Goal: Task Accomplishment & Management: Manage account settings

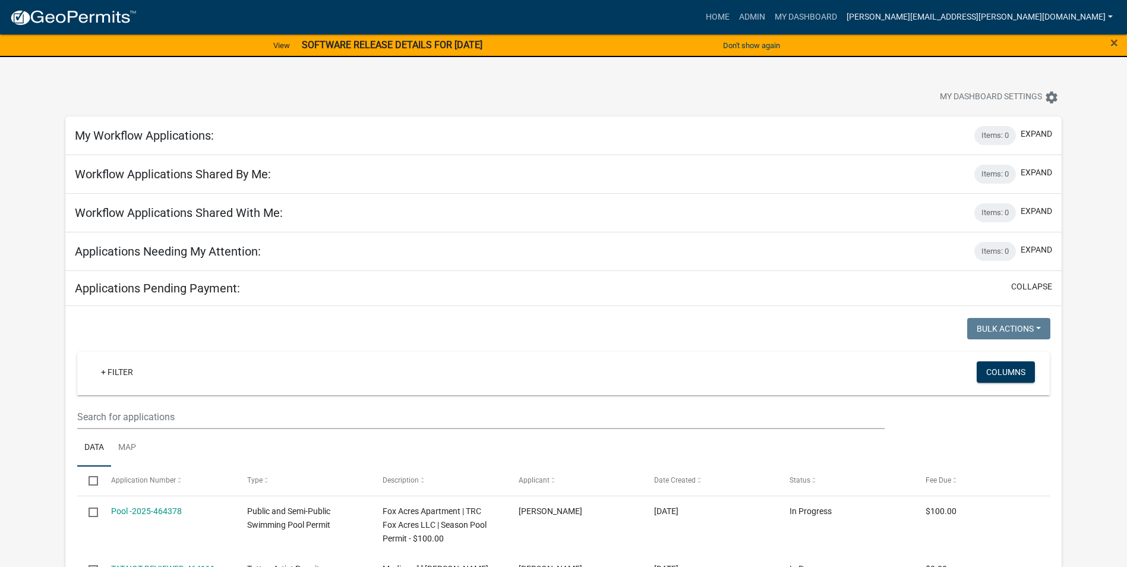
click at [1019, 13] on link "[PERSON_NAME][EMAIL_ADDRESS][PERSON_NAME][DOMAIN_NAME]" at bounding box center [980, 17] width 276 height 23
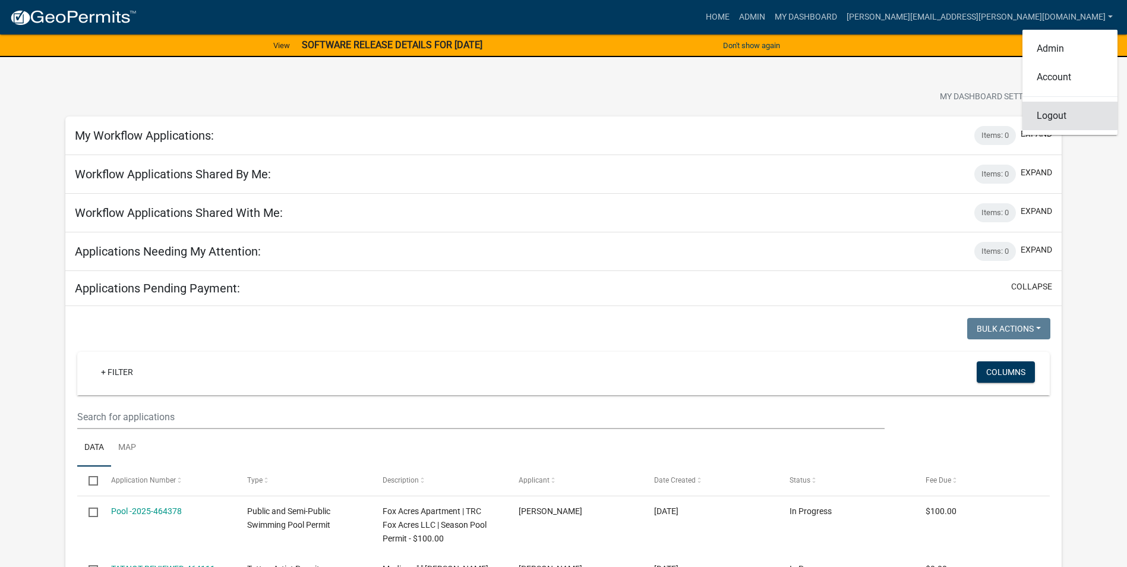
click at [1058, 120] on link "Logout" at bounding box center [1070, 116] width 95 height 29
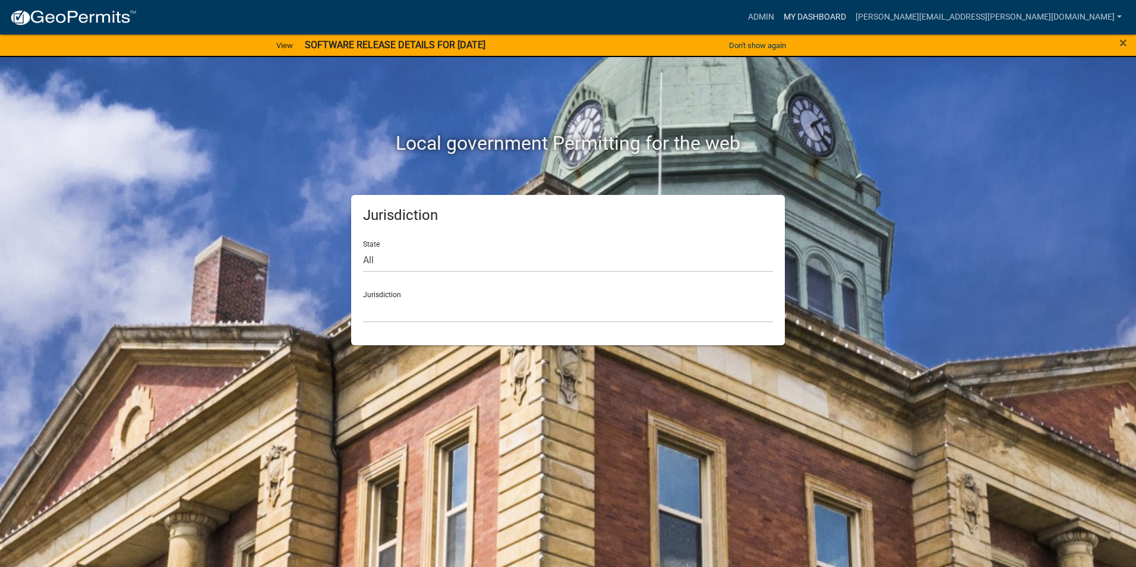
click at [851, 12] on link "My Dashboard" at bounding box center [815, 17] width 72 height 23
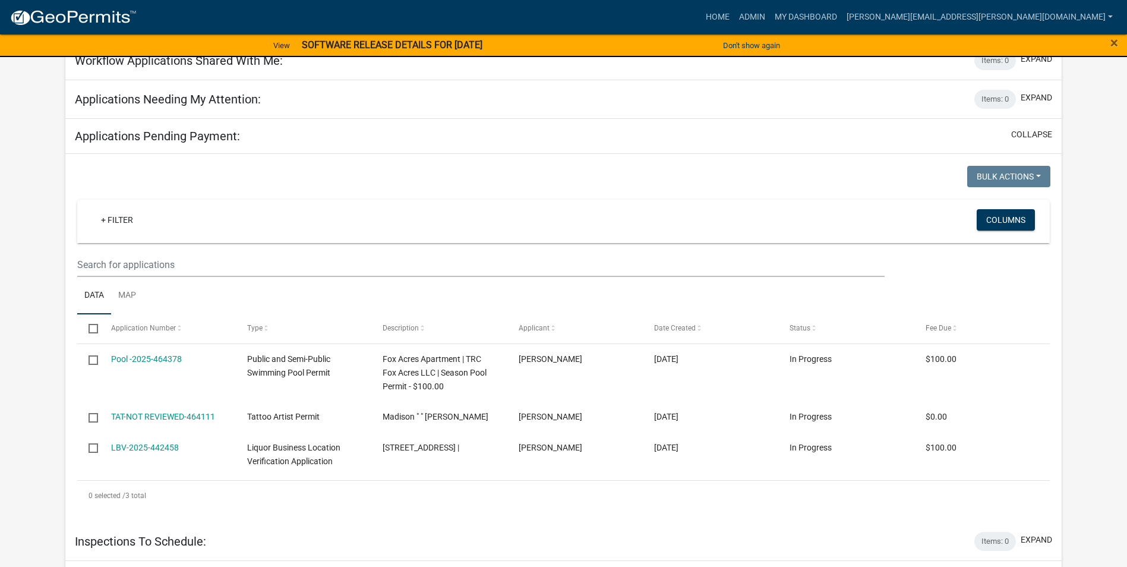
scroll to position [119, 0]
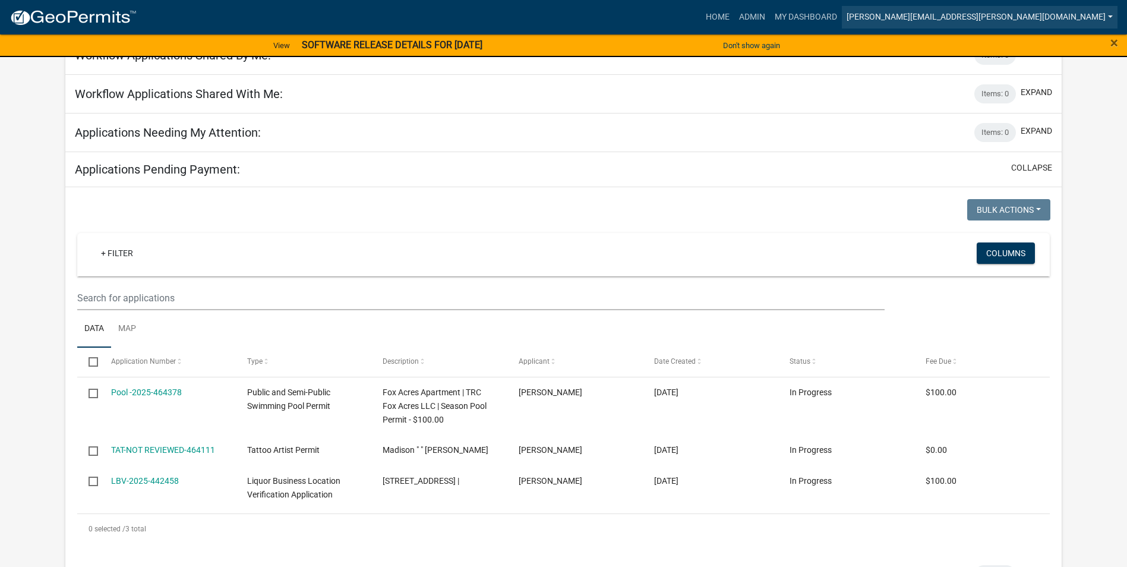
click at [1000, 14] on link "[PERSON_NAME][EMAIL_ADDRESS][PERSON_NAME][DOMAIN_NAME]" at bounding box center [980, 17] width 276 height 23
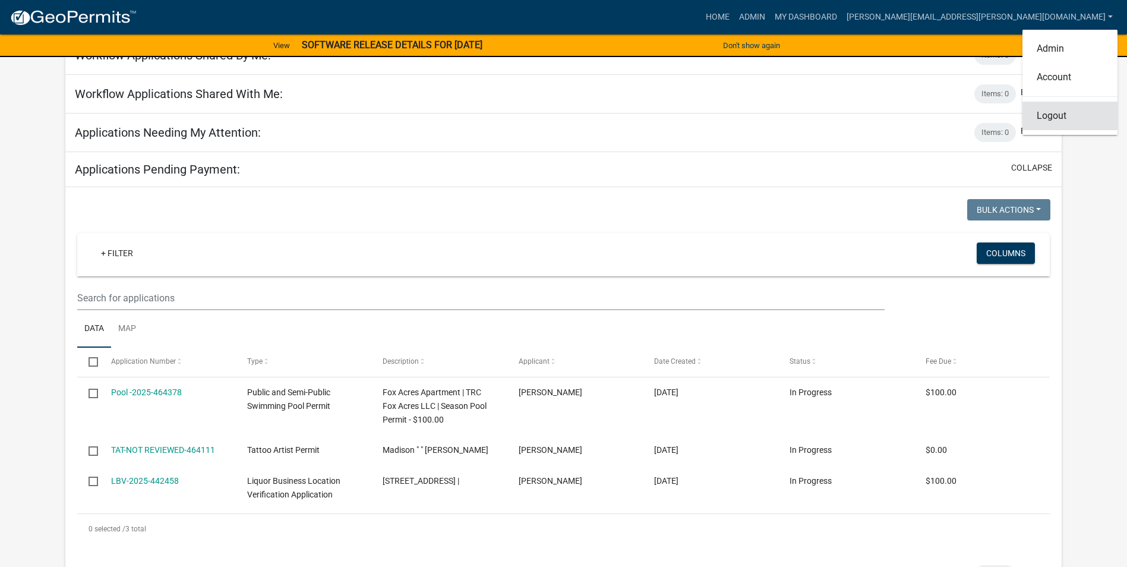
click at [1061, 116] on link "Logout" at bounding box center [1070, 116] width 95 height 29
